Goal: Task Accomplishment & Management: Use online tool/utility

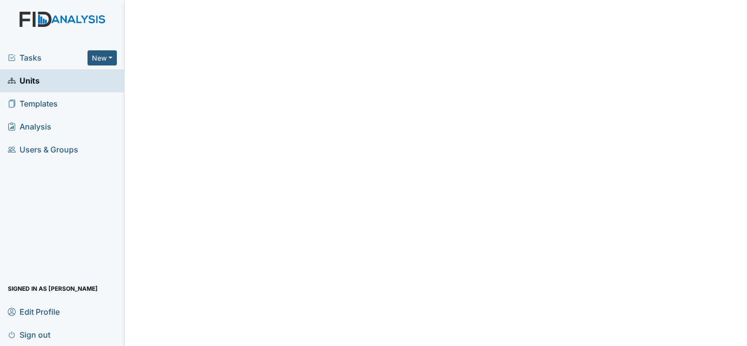
click at [96, 82] on link "Units" at bounding box center [62, 80] width 125 height 23
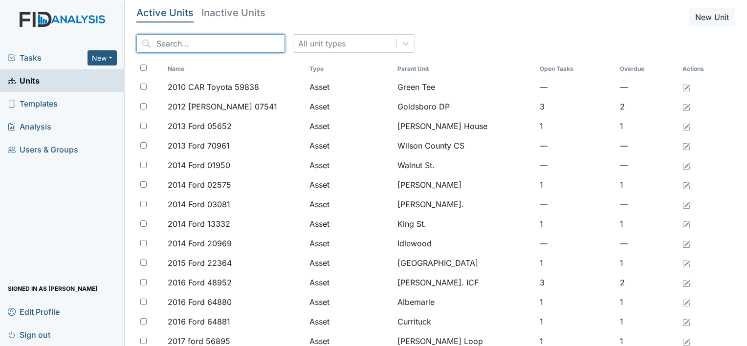
click at [181, 41] on input "search" at bounding box center [210, 43] width 149 height 19
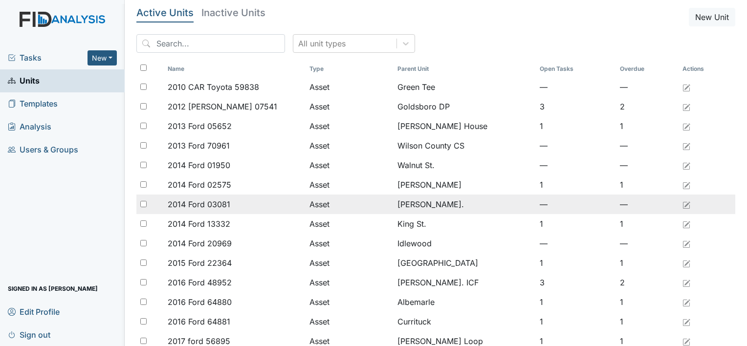
click at [140, 203] on input "checkbox" at bounding box center [143, 204] width 6 height 6
checkbox input "true"
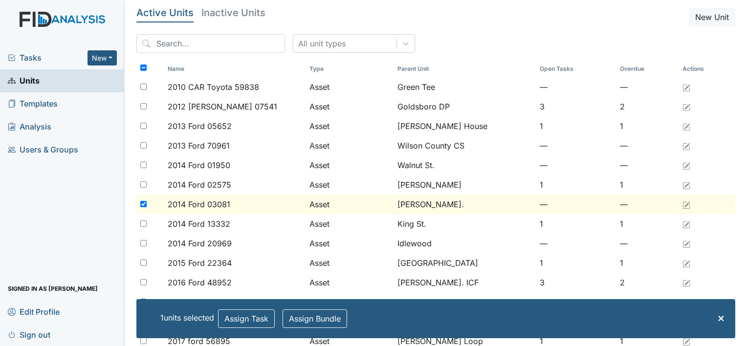
click at [48, 232] on div "Tasks New Form Inspection Document Bundle Units Templates Analysis Users & Grou…" at bounding box center [62, 196] width 125 height 300
click at [220, 203] on span "2014 Ford 03081" at bounding box center [199, 205] width 63 height 12
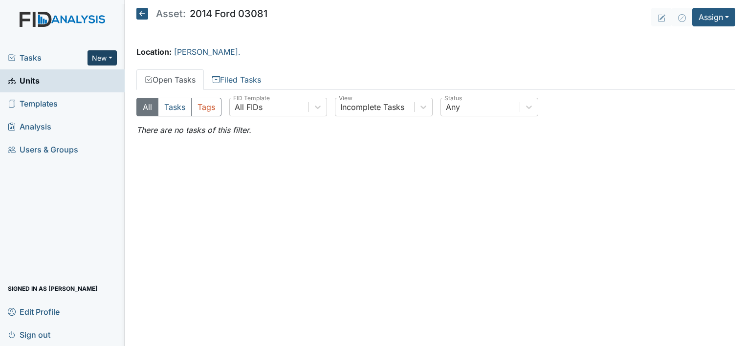
click at [112, 55] on button "New" at bounding box center [102, 57] width 29 height 15
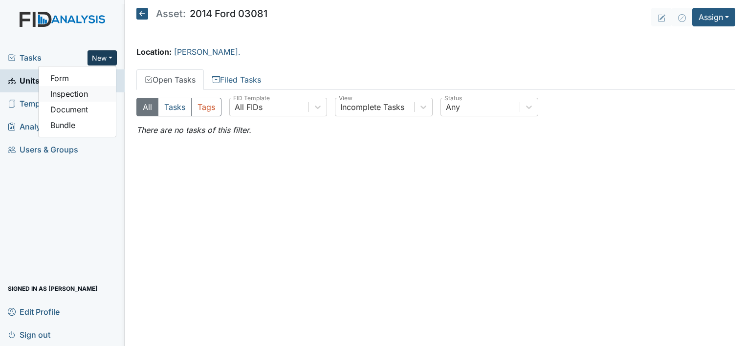
click at [84, 94] on link "Inspection" at bounding box center [77, 94] width 77 height 16
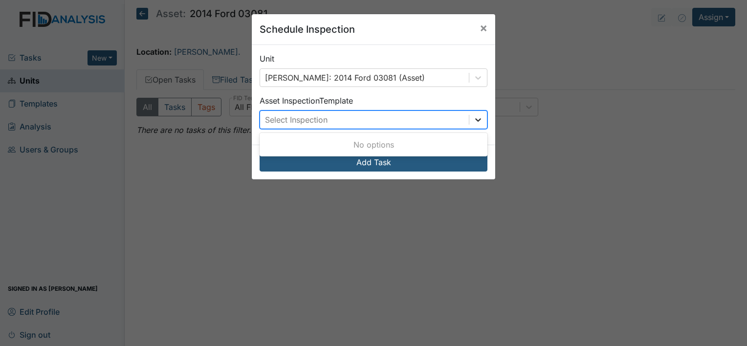
click at [478, 117] on icon at bounding box center [478, 120] width 10 height 10
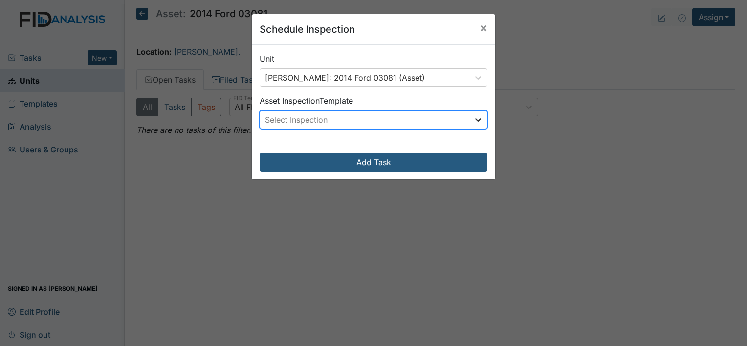
click at [476, 124] on icon at bounding box center [478, 120] width 10 height 10
click at [475, 124] on icon at bounding box center [478, 120] width 10 height 10
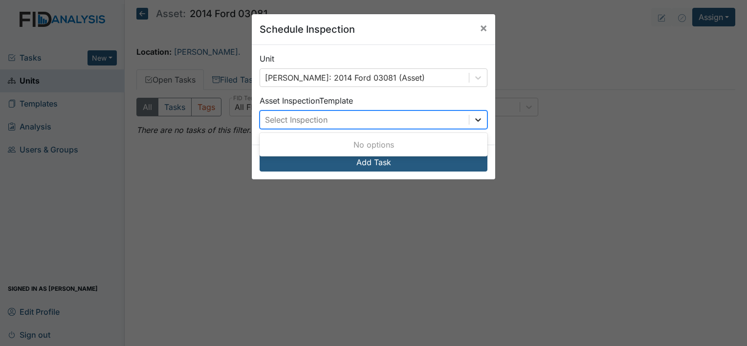
click at [473, 115] on icon at bounding box center [478, 120] width 10 height 10
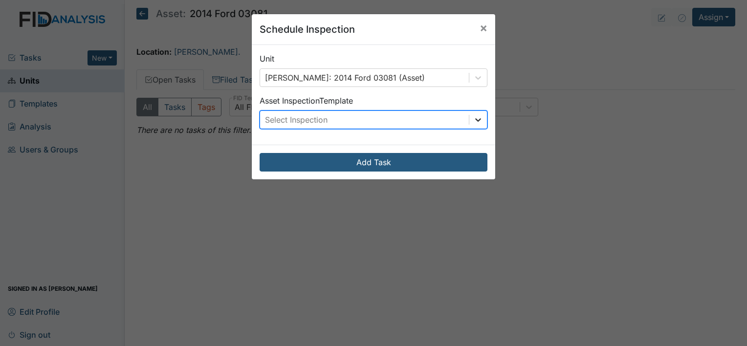
click at [473, 115] on icon at bounding box center [478, 120] width 10 height 10
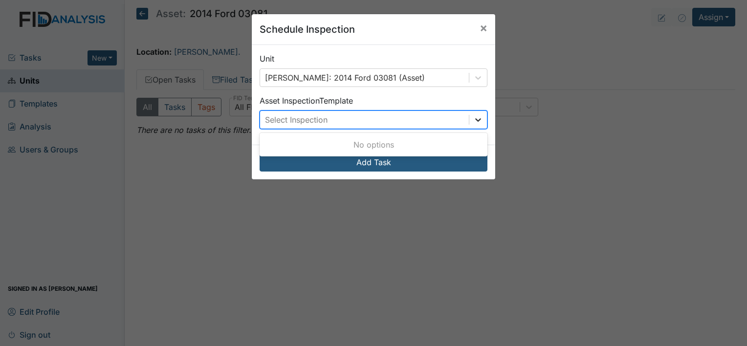
click at [473, 115] on icon at bounding box center [478, 120] width 10 height 10
click at [481, 29] on span "×" at bounding box center [484, 28] width 8 height 14
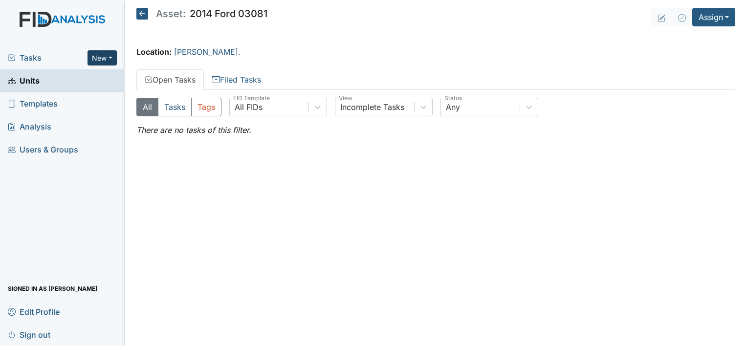
click at [113, 57] on button "New" at bounding box center [102, 57] width 29 height 15
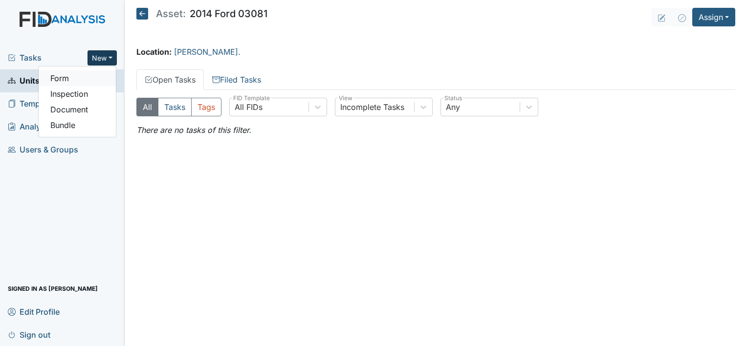
click at [86, 73] on link "Form" at bounding box center [77, 78] width 77 height 16
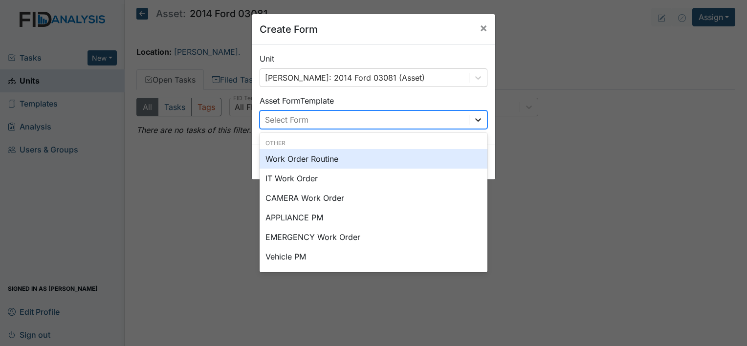
click at [475, 118] on icon at bounding box center [478, 120] width 10 height 10
click at [473, 140] on div "Other" at bounding box center [374, 143] width 228 height 9
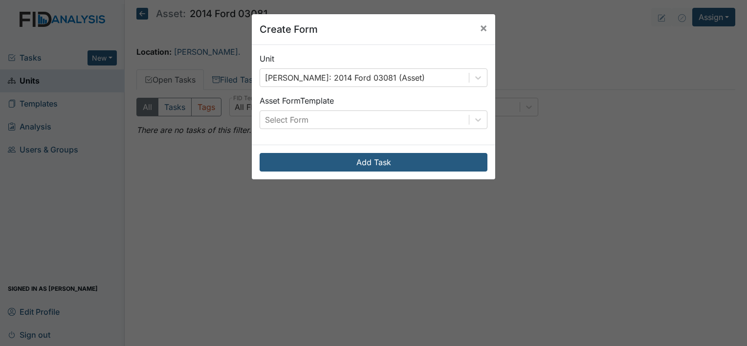
click at [604, 205] on div "Create Form × Unit [PERSON_NAME] St.: 2014 Ford 03081 (Asset) Asset Form Templa…" at bounding box center [373, 173] width 747 height 346
click at [483, 31] on span "×" at bounding box center [484, 28] width 8 height 14
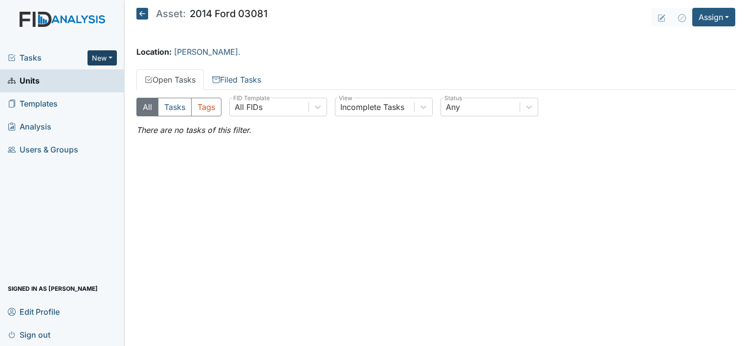
click at [110, 56] on button "New" at bounding box center [102, 57] width 29 height 15
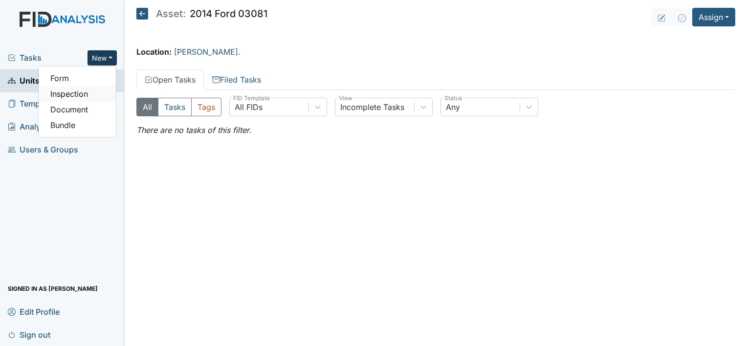
click at [94, 90] on link "Inspection" at bounding box center [77, 94] width 77 height 16
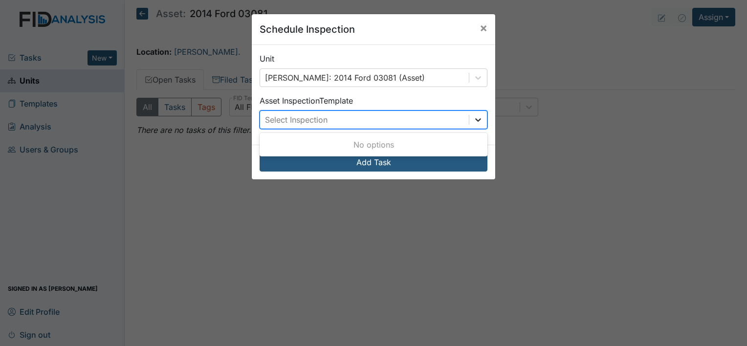
click at [470, 120] on div at bounding box center [479, 120] width 18 height 18
click at [473, 122] on icon at bounding box center [478, 120] width 10 height 10
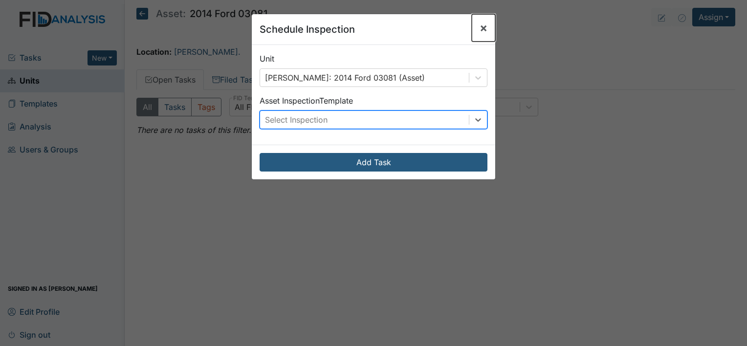
click at [484, 22] on button "×" at bounding box center [483, 27] width 23 height 27
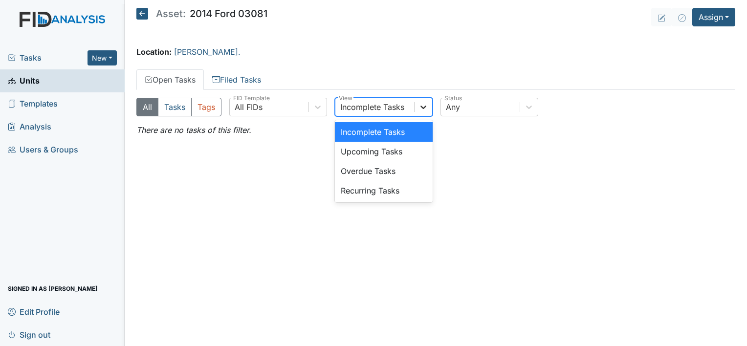
click at [425, 107] on icon at bounding box center [424, 107] width 6 height 3
click at [389, 43] on main "Asset: 2014 Ford 03081 Assign Assign Form Assign Inspection Assign Document Ass…" at bounding box center [436, 173] width 623 height 346
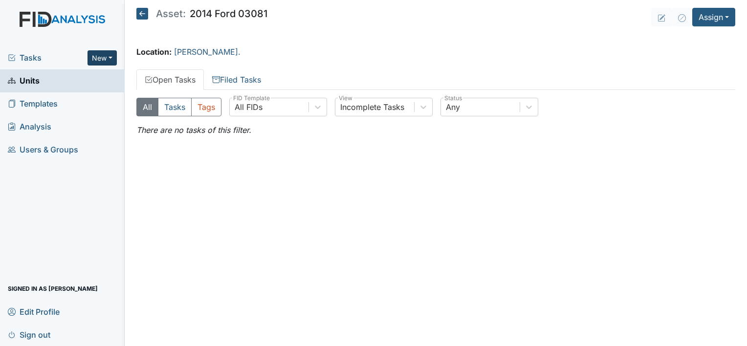
click at [110, 59] on button "New" at bounding box center [102, 57] width 29 height 15
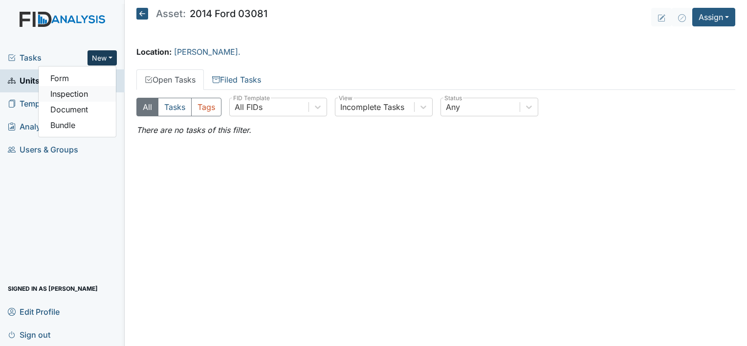
click at [92, 96] on link "Inspection" at bounding box center [77, 94] width 77 height 16
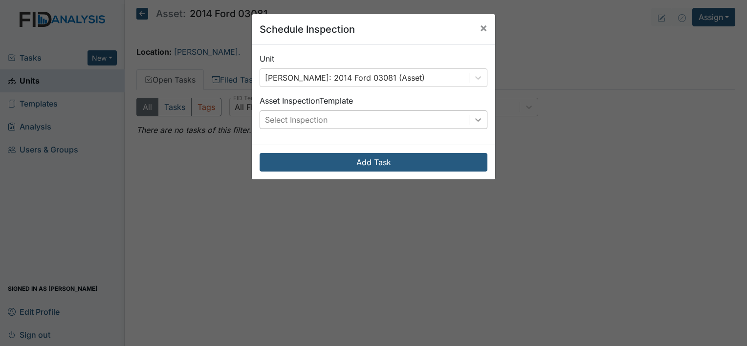
click at [474, 117] on icon at bounding box center [478, 120] width 10 height 10
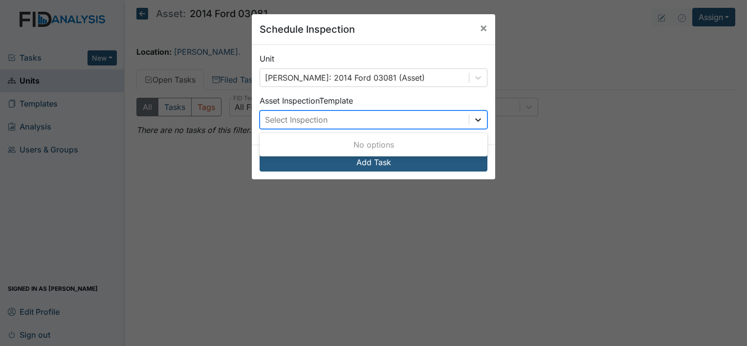
click at [474, 117] on icon at bounding box center [478, 120] width 10 height 10
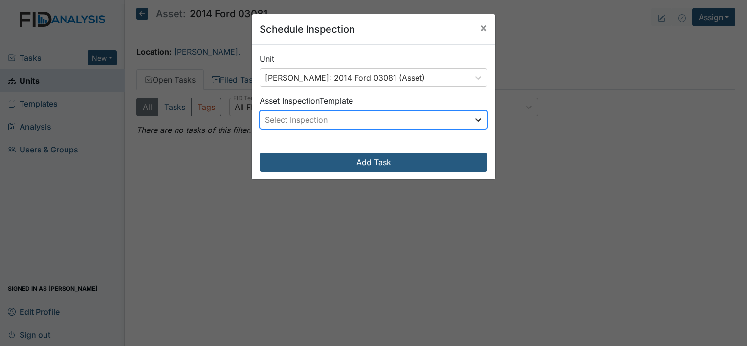
click at [474, 117] on icon at bounding box center [478, 120] width 10 height 10
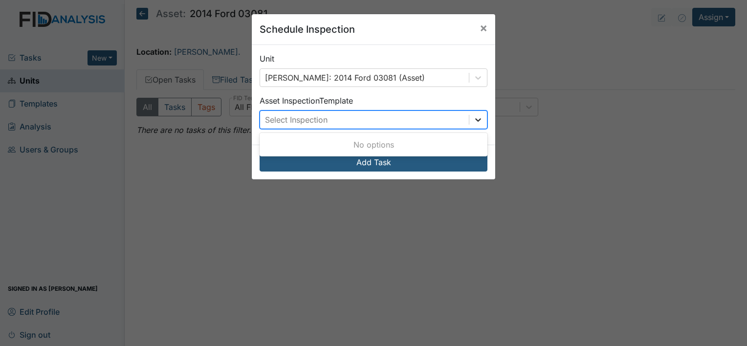
click at [474, 117] on icon at bounding box center [478, 120] width 10 height 10
click at [480, 22] on span "×" at bounding box center [484, 28] width 8 height 14
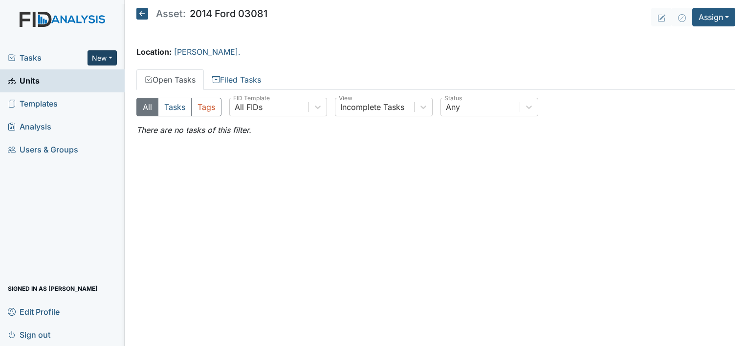
click at [116, 60] on button "New" at bounding box center [102, 57] width 29 height 15
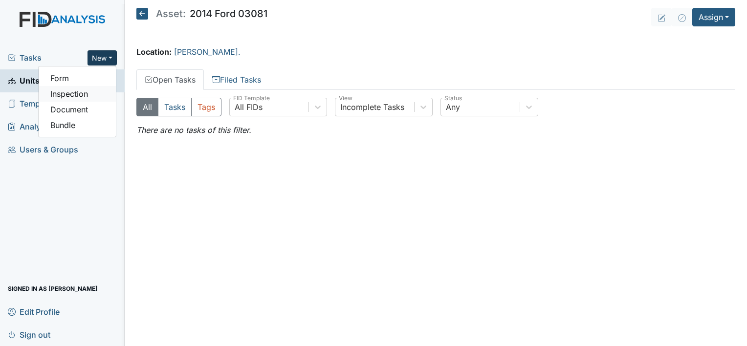
click at [92, 96] on link "Inspection" at bounding box center [77, 94] width 77 height 16
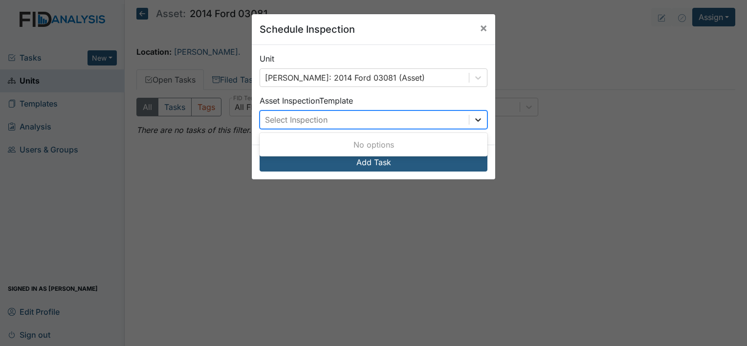
click at [475, 120] on icon at bounding box center [478, 119] width 6 height 3
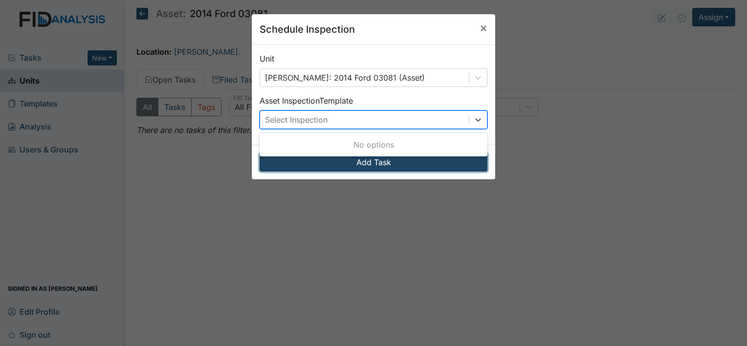
drag, startPoint x: 473, startPoint y: 117, endPoint x: 403, endPoint y: 163, distance: 84.1
click at [403, 163] on button "Add Task" at bounding box center [374, 162] width 228 height 19
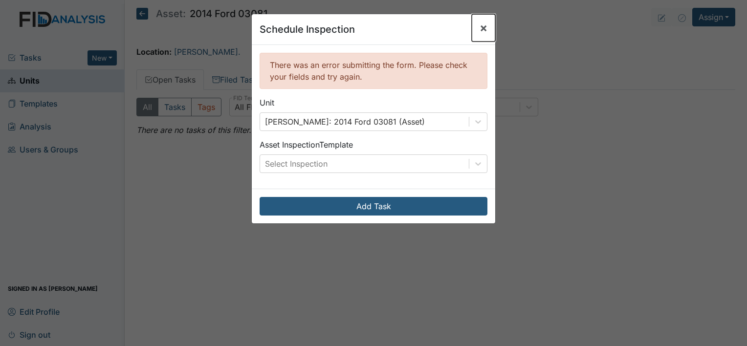
click at [482, 30] on span "×" at bounding box center [484, 28] width 8 height 14
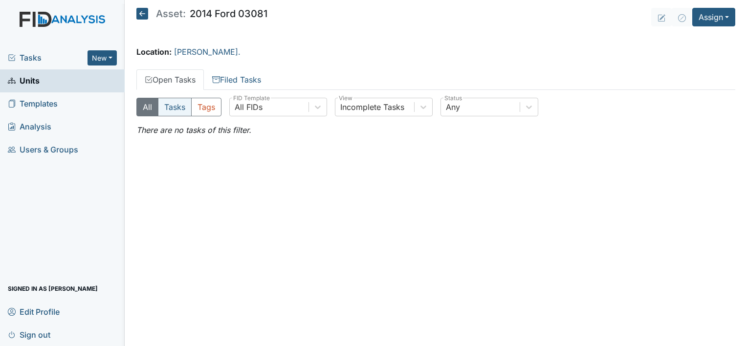
click at [181, 105] on button "Tasks" at bounding box center [175, 107] width 34 height 19
click at [147, 110] on button "All" at bounding box center [147, 107] width 22 height 19
click at [110, 57] on button "New" at bounding box center [102, 57] width 29 height 15
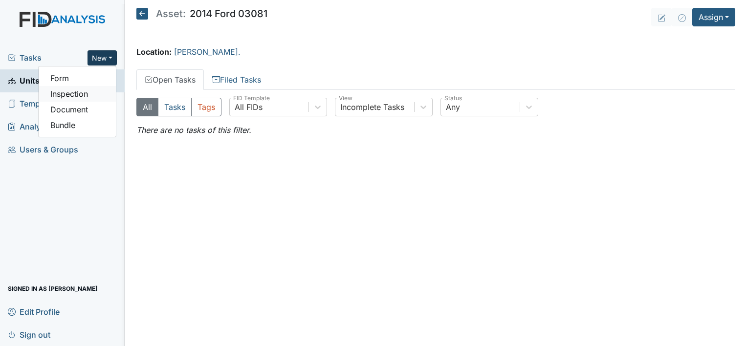
click at [87, 92] on link "Inspection" at bounding box center [77, 94] width 77 height 16
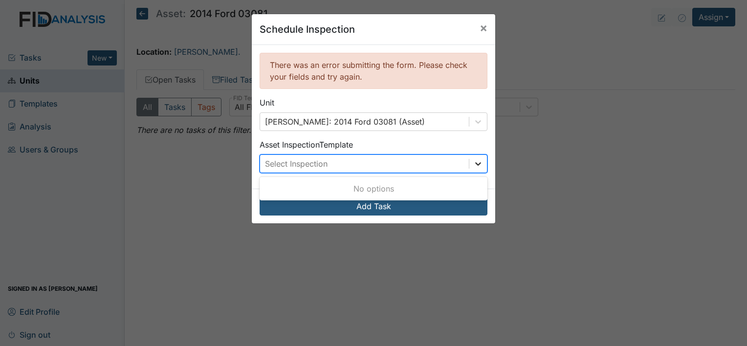
click at [474, 160] on icon at bounding box center [478, 164] width 10 height 10
click at [475, 156] on div at bounding box center [479, 164] width 18 height 18
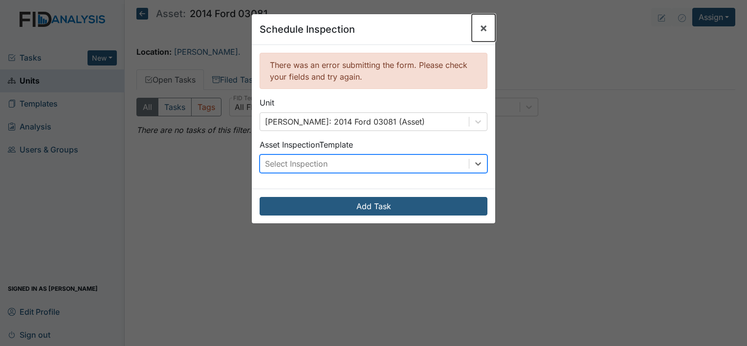
click at [480, 25] on span "×" at bounding box center [484, 28] width 8 height 14
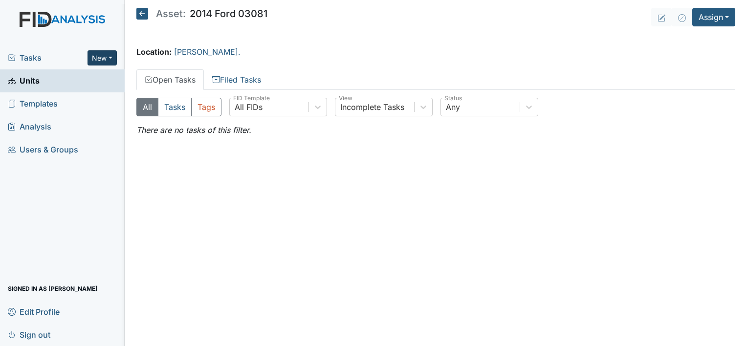
click at [110, 56] on button "New" at bounding box center [102, 57] width 29 height 15
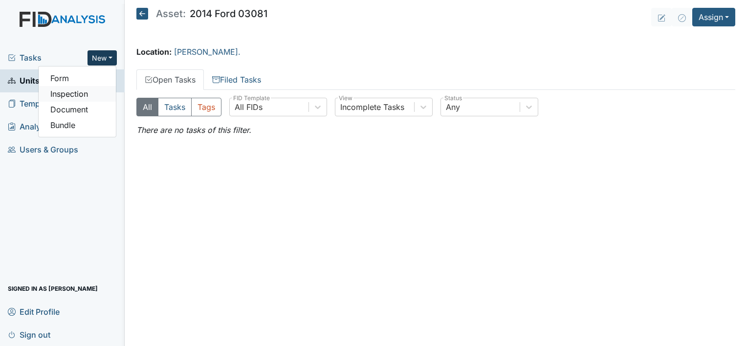
click at [82, 94] on link "Inspection" at bounding box center [77, 94] width 77 height 16
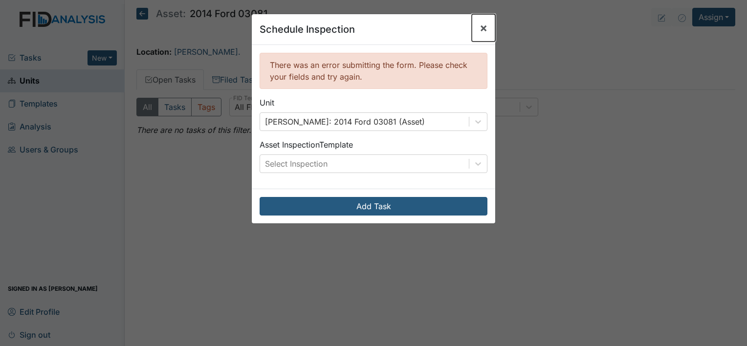
click at [474, 25] on button "×" at bounding box center [483, 27] width 23 height 27
